Goal: Information Seeking & Learning: Learn about a topic

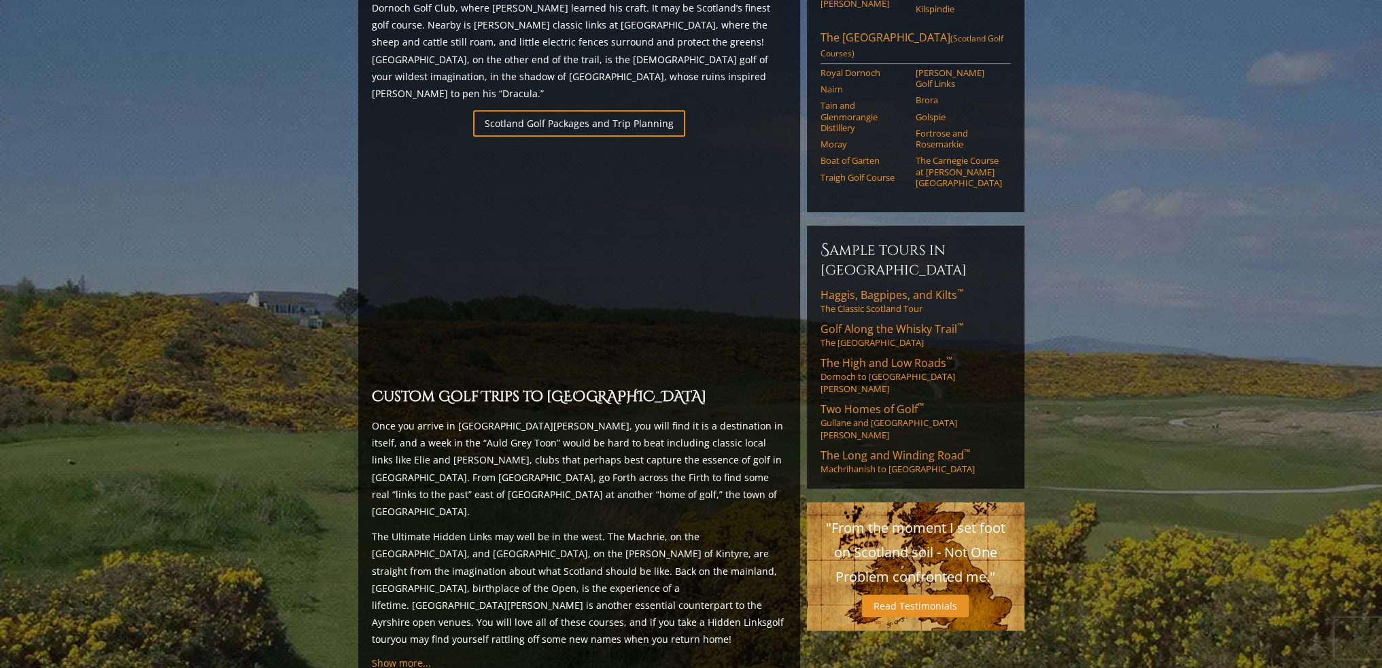
scroll to position [79, 0]
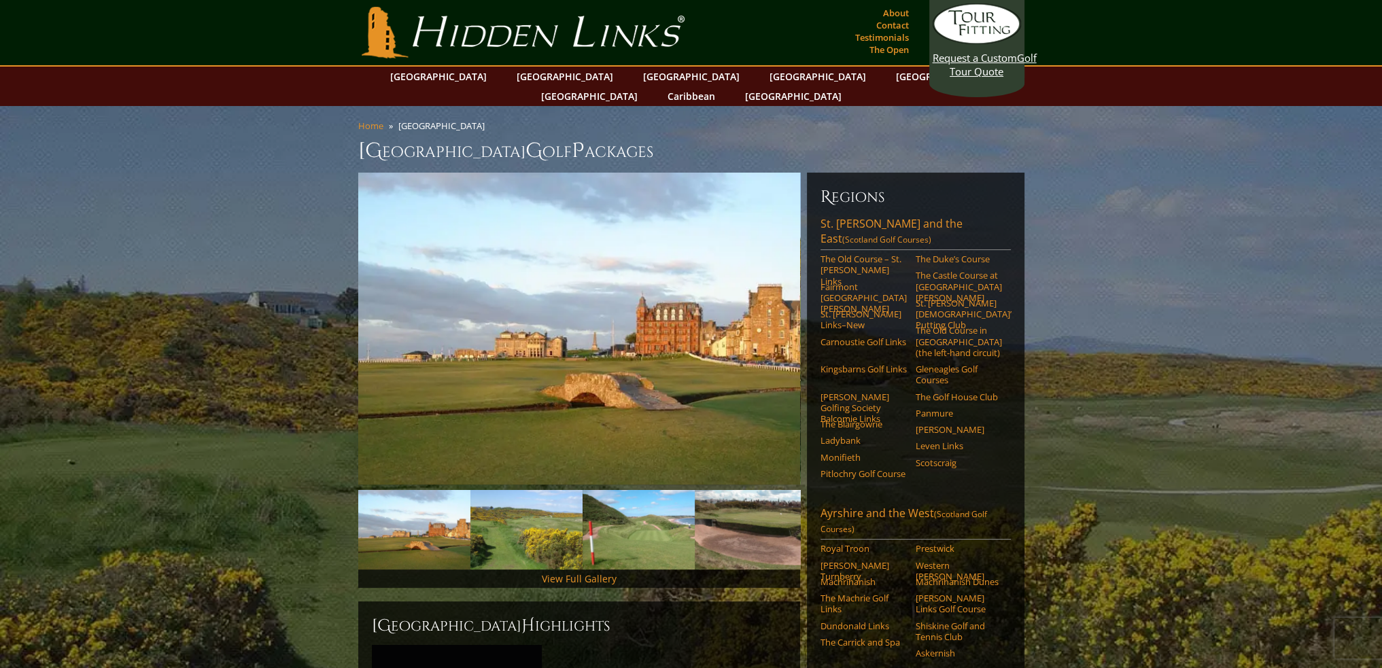
drag, startPoint x: 282, startPoint y: 411, endPoint x: 283, endPoint y: 163, distance: 248.2
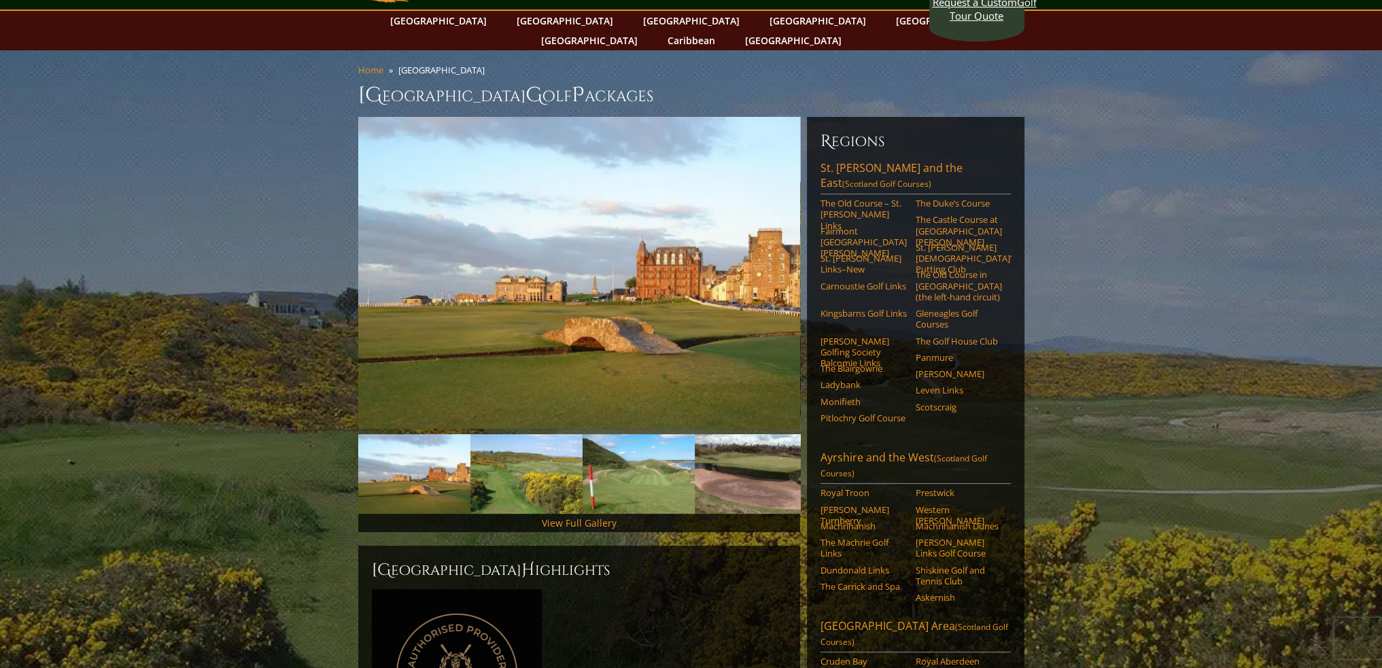
drag, startPoint x: 283, startPoint y: 173, endPoint x: 280, endPoint y: 193, distance: 19.9
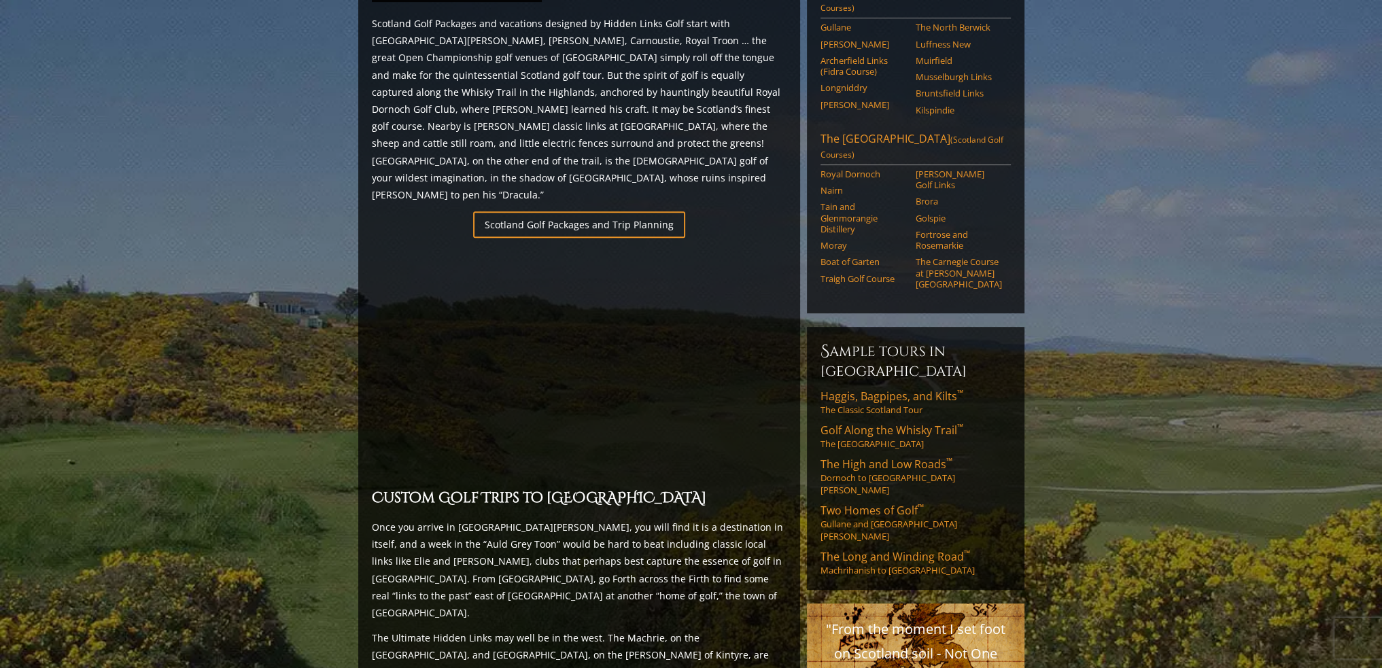
scroll to position [816, 0]
click at [899, 386] on span "Haggis, Bagpipes, and Kilts ™" at bounding box center [892, 393] width 143 height 15
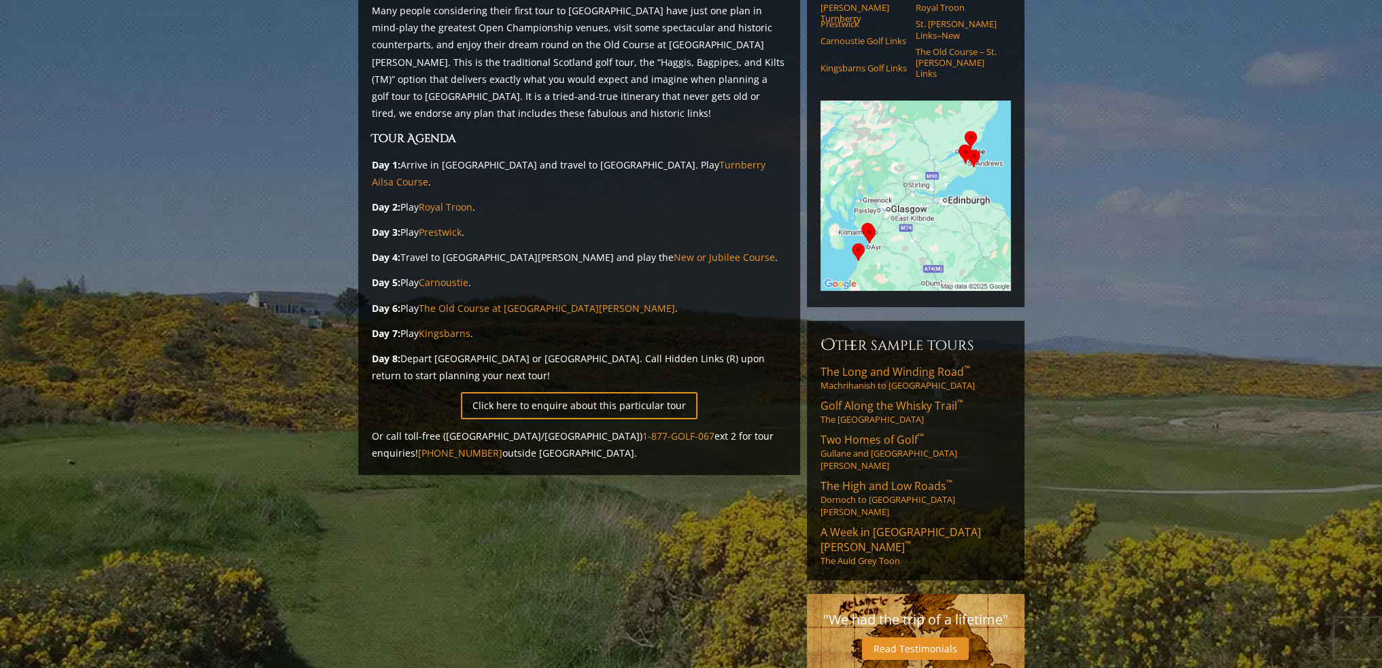
scroll to position [204, 0]
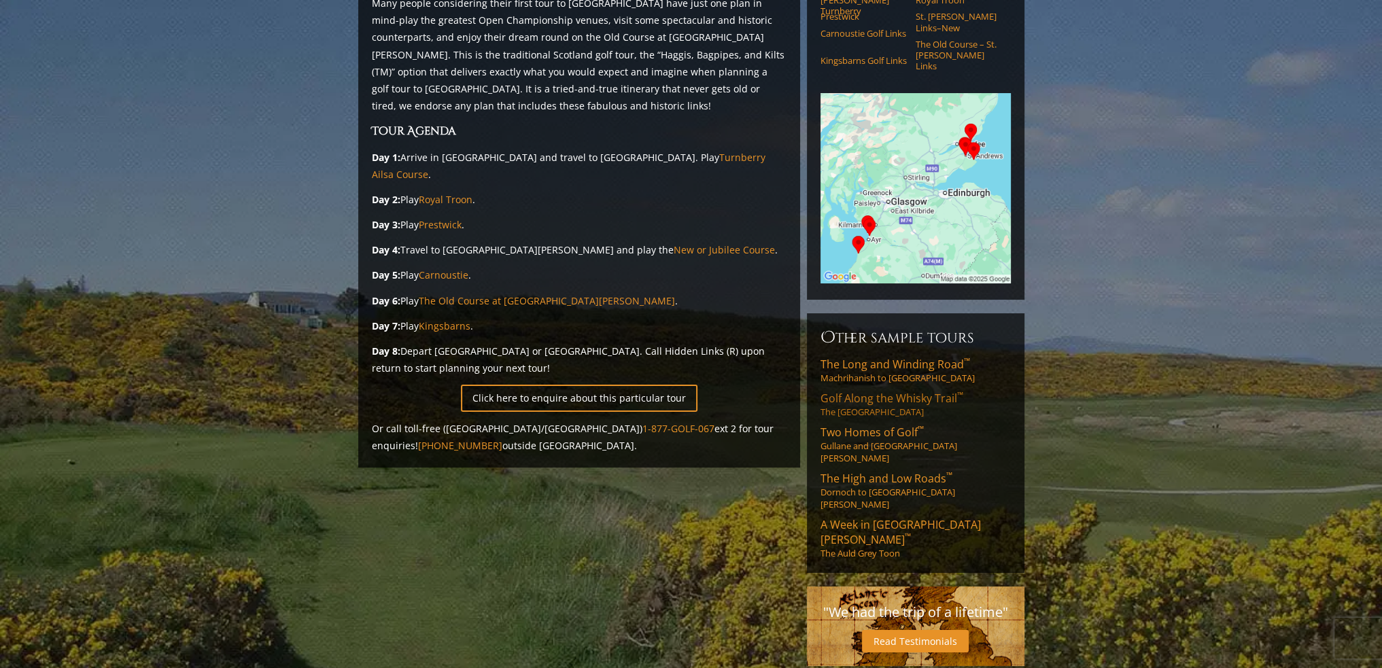
click at [899, 391] on span "Golf Along the Whisky Trail ™" at bounding box center [892, 398] width 143 height 15
